Goal: Task Accomplishment & Management: Use online tool/utility

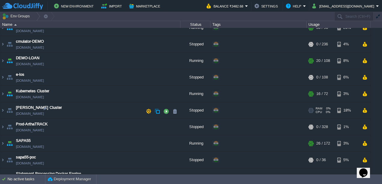
scroll to position [183, 0]
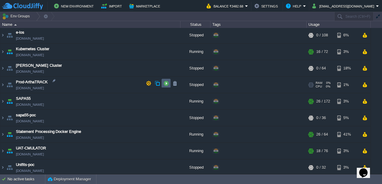
click at [164, 84] on button "button" at bounding box center [165, 83] width 5 height 5
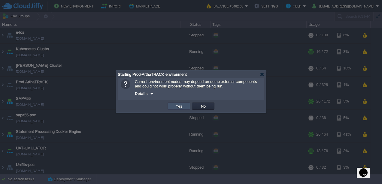
click at [176, 109] on button "Yes" at bounding box center [179, 105] width 10 height 5
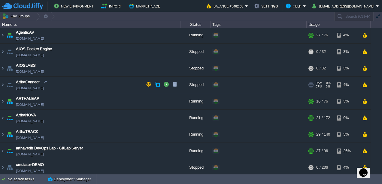
scroll to position [17, 0]
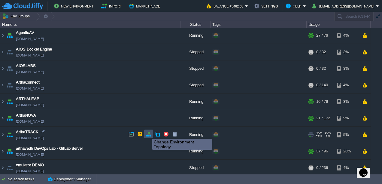
click at [148, 133] on button "button" at bounding box center [148, 133] width 5 height 5
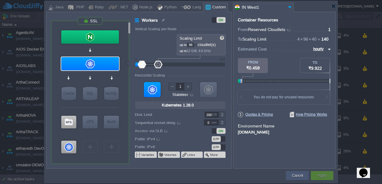
click at [295, 177] on button "Cancel" at bounding box center [297, 175] width 11 height 6
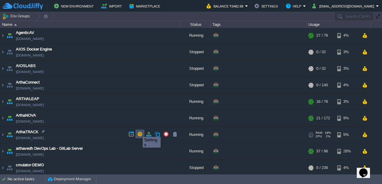
click at [138, 131] on button "button" at bounding box center [139, 133] width 5 height 5
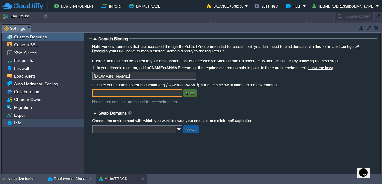
click at [26, 124] on div "Info" at bounding box center [43, 123] width 82 height 8
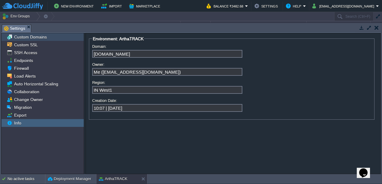
click at [31, 38] on span "Custom Domains" at bounding box center [30, 36] width 35 height 5
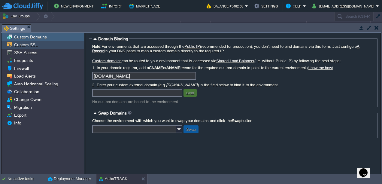
click at [31, 43] on span "Custom SSL" at bounding box center [26, 44] width 26 height 5
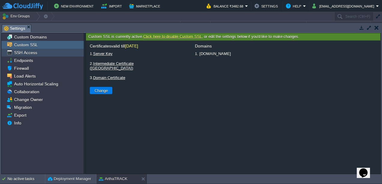
click at [30, 55] on span "SSH Access" at bounding box center [25, 52] width 25 height 5
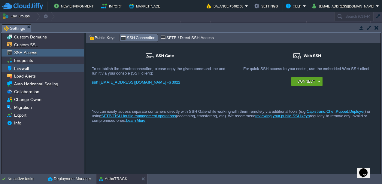
click at [26, 66] on span "Firewall" at bounding box center [21, 67] width 17 height 5
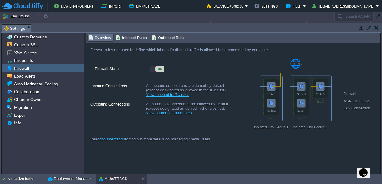
drag, startPoint x: 129, startPoint y: 42, endPoint x: 129, endPoint y: 38, distance: 4.2
click at [129, 38] on span "Inbound Rules" at bounding box center [131, 38] width 31 height 7
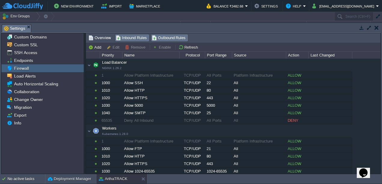
click at [174, 38] on span "Outbound Rules" at bounding box center [169, 38] width 34 height 7
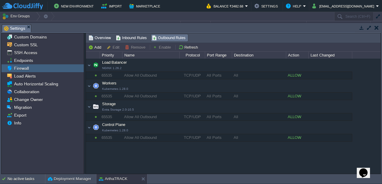
click at [377, 30] on button "button" at bounding box center [377, 27] width 4 height 5
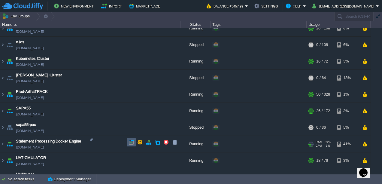
scroll to position [173, 0]
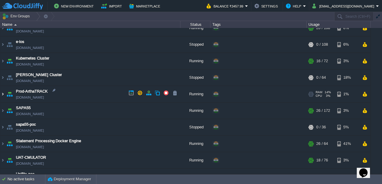
click at [4, 93] on img at bounding box center [2, 94] width 5 height 16
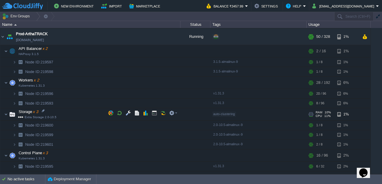
scroll to position [229, 0]
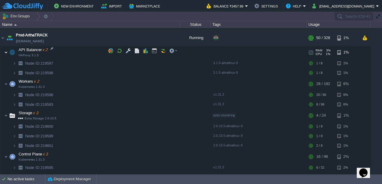
click at [7, 51] on img at bounding box center [6, 52] width 4 height 12
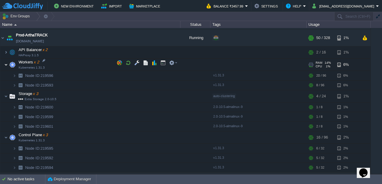
click at [7, 62] on img at bounding box center [6, 65] width 4 height 12
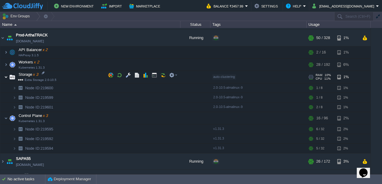
click at [7, 75] on img at bounding box center [6, 77] width 4 height 12
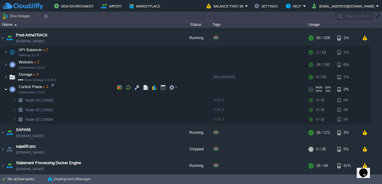
click at [6, 87] on img at bounding box center [6, 89] width 4 height 12
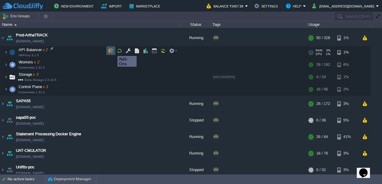
click at [111, 50] on button "button" at bounding box center [110, 50] width 5 height 5
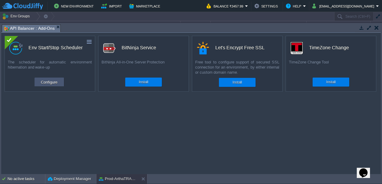
click at [50, 82] on button "Configure" at bounding box center [49, 81] width 20 height 7
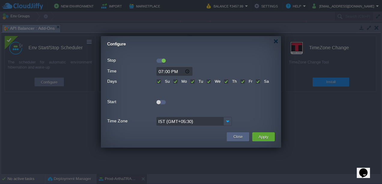
click at [160, 59] on div at bounding box center [160, 61] width 9 height 4
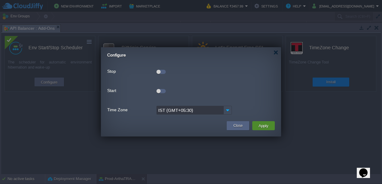
click at [264, 124] on button "Apply" at bounding box center [264, 125] width 14 height 7
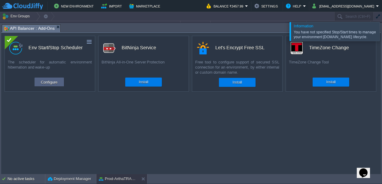
scroll to position [179, 0]
click at [50, 82] on button "Configure" at bounding box center [49, 81] width 20 height 7
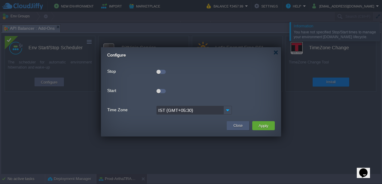
click at [238, 124] on button "Close" at bounding box center [237, 126] width 9 height 6
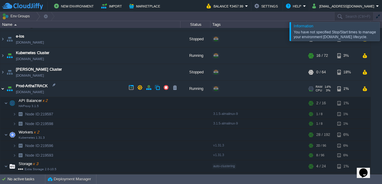
click at [2, 87] on img at bounding box center [2, 89] width 5 height 16
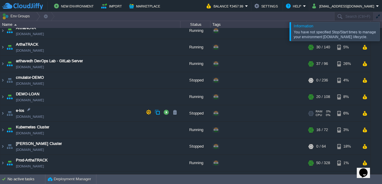
scroll to position [109, 0]
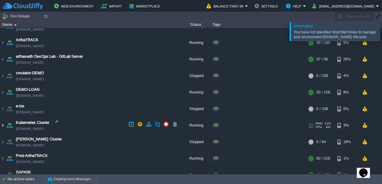
click at [4, 124] on img at bounding box center [2, 125] width 5 height 16
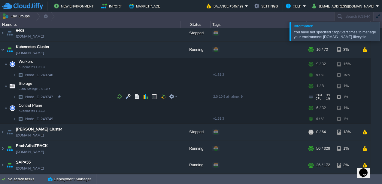
scroll to position [150, 0]
